Goal: Transaction & Acquisition: Purchase product/service

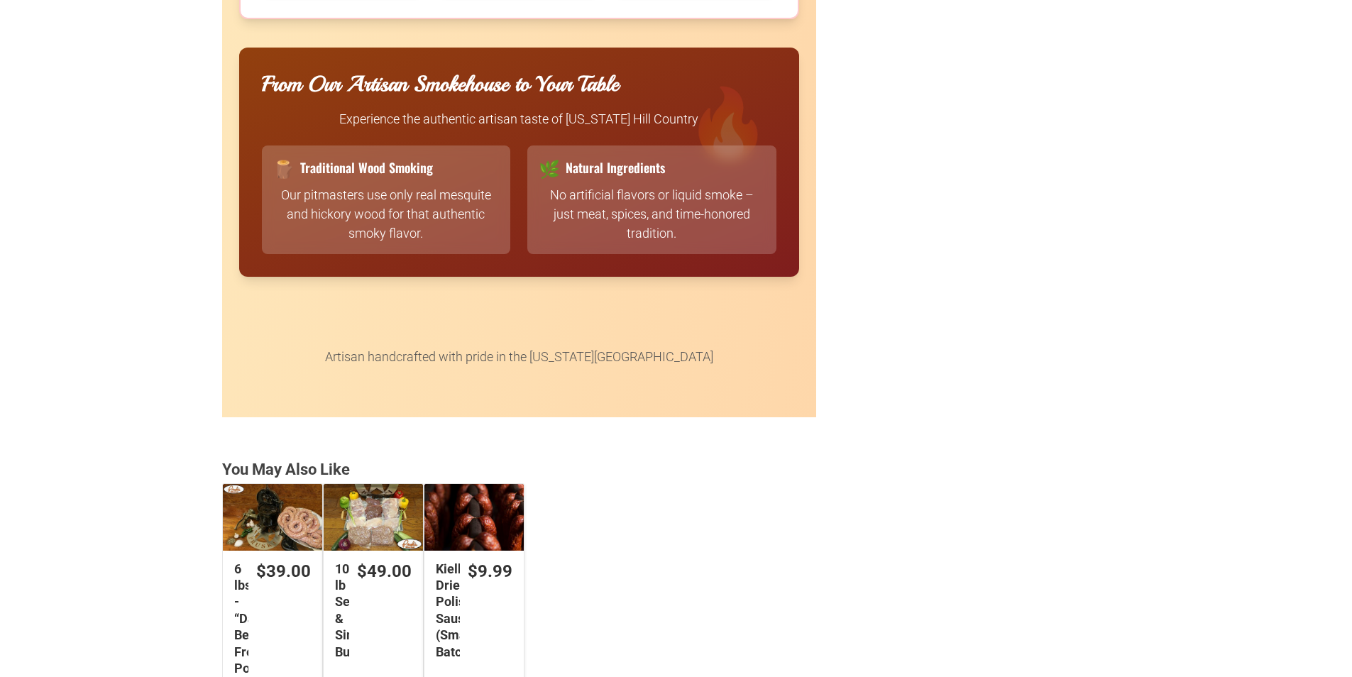
scroll to position [3406, 0]
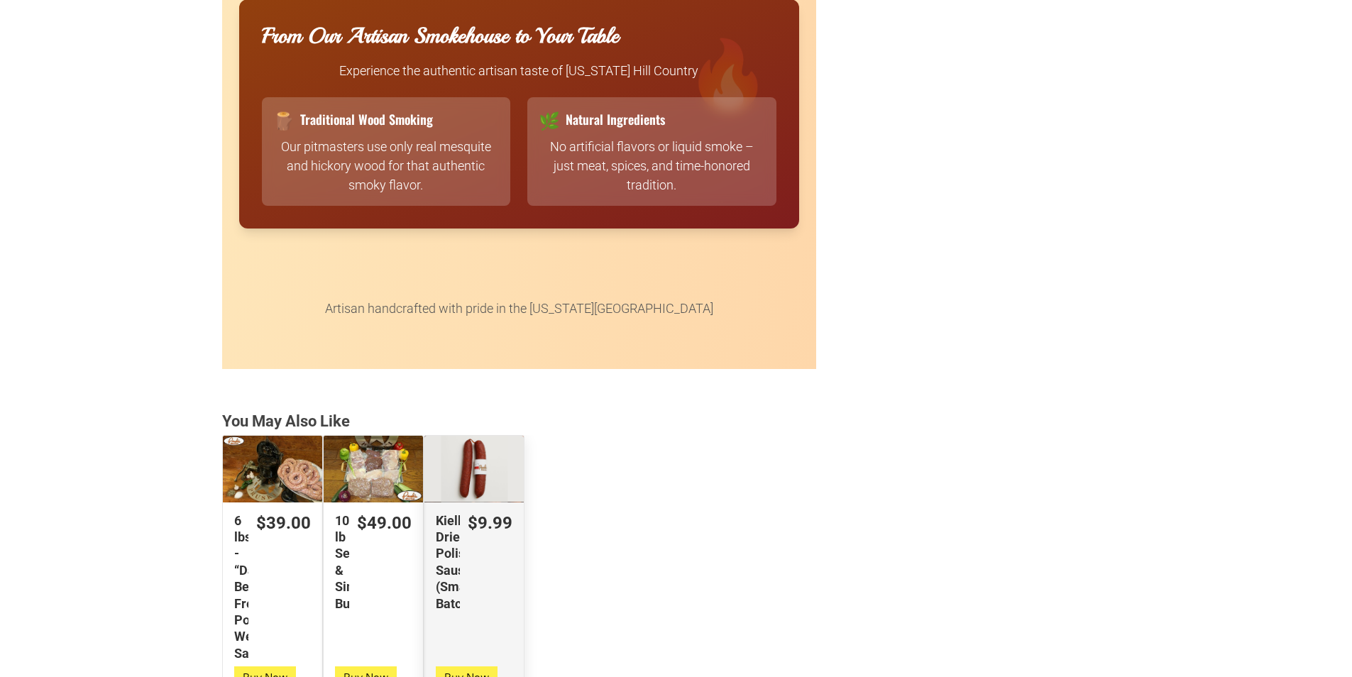
click at [478, 481] on div "Kielbasa Dried Polish Sausage (Small Batch)" at bounding box center [473, 469] width 99 height 66
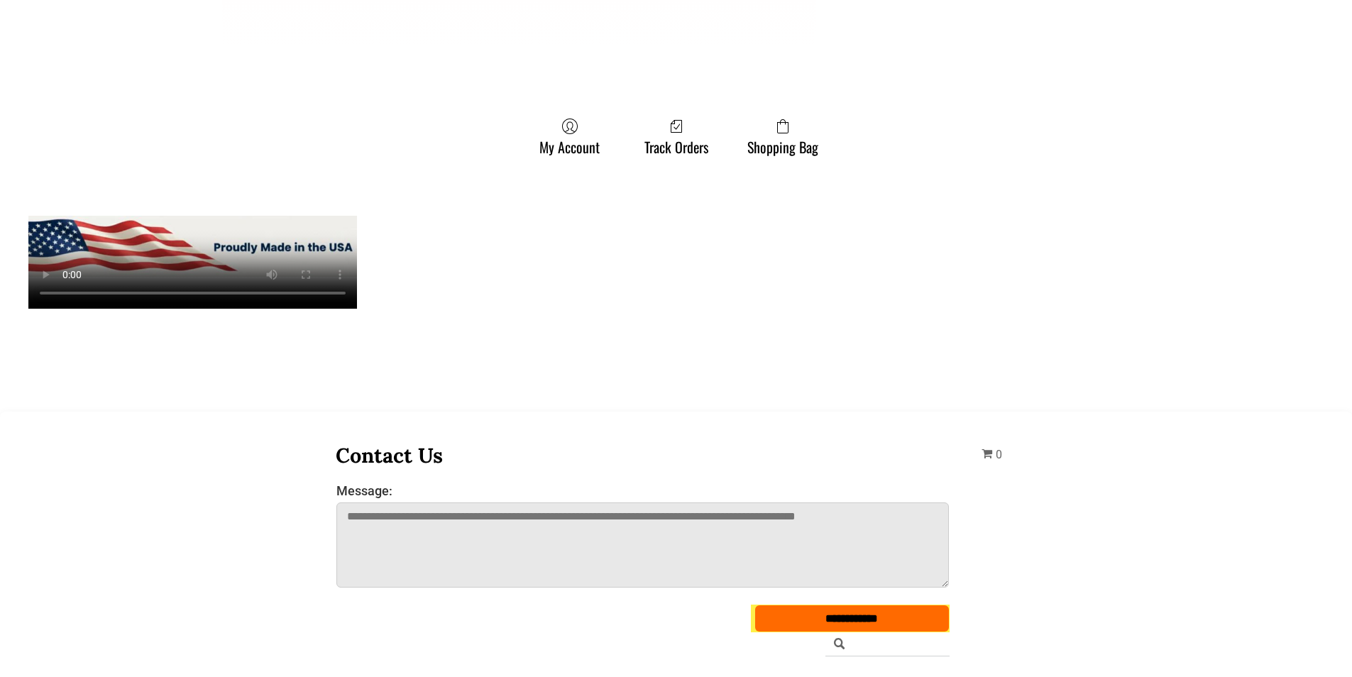
scroll to position [4187, 0]
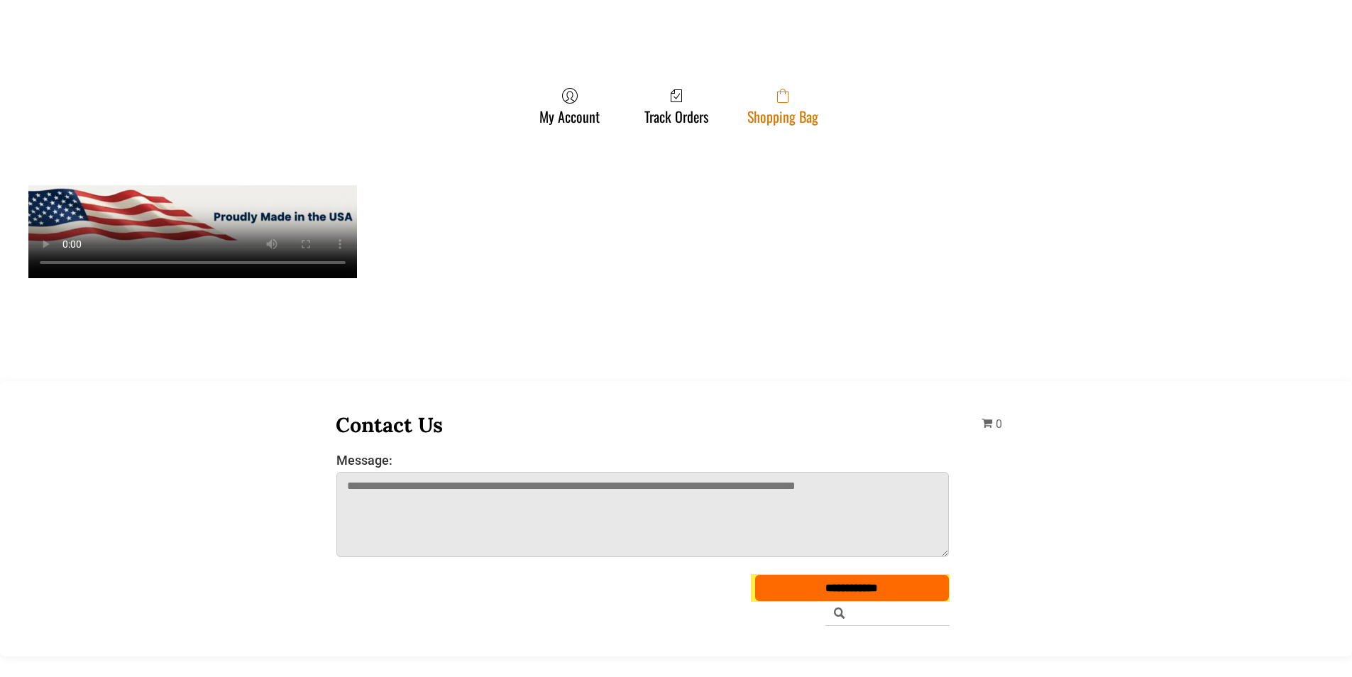
click at [761, 123] on link "Shopping Bag" at bounding box center [782, 106] width 85 height 38
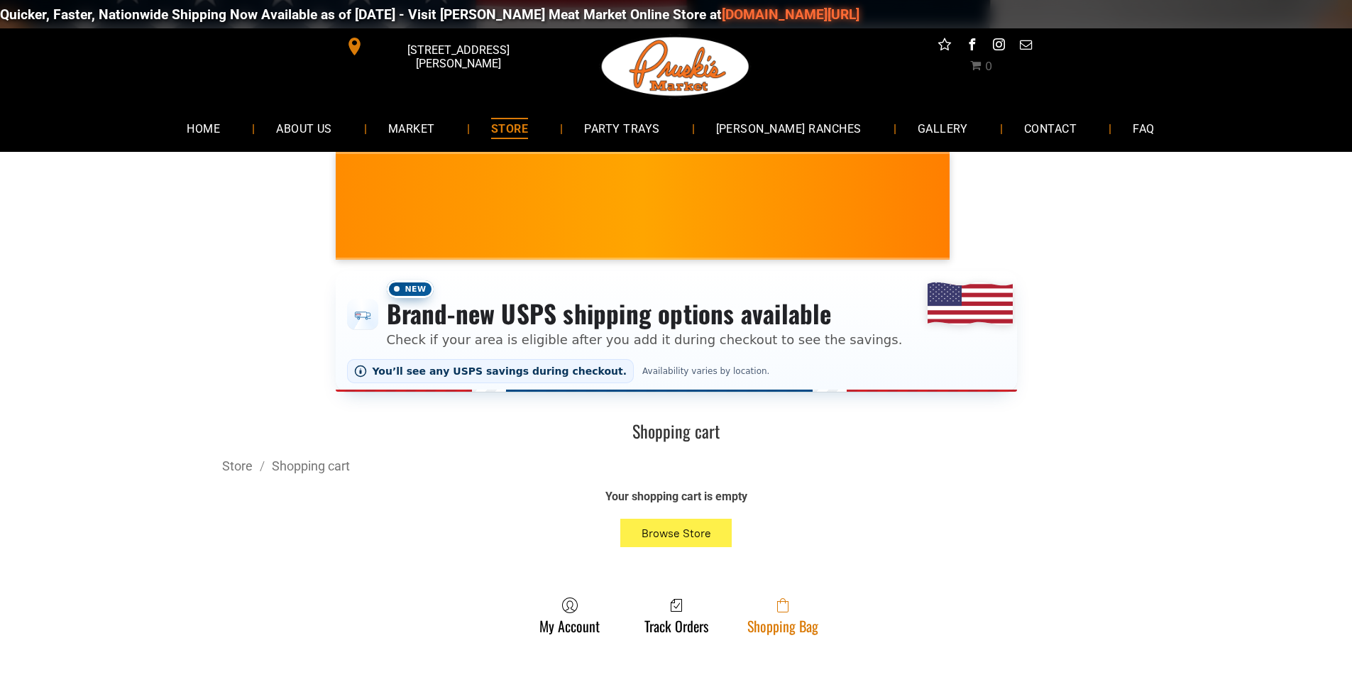
click at [813, 610] on span at bounding box center [782, 605] width 71 height 17
click at [766, 614] on span at bounding box center [782, 605] width 71 height 17
click at [814, 620] on link "Shopping Bag" at bounding box center [782, 616] width 85 height 38
